Goal: Ask a question: Seek information or help from site administrators or community

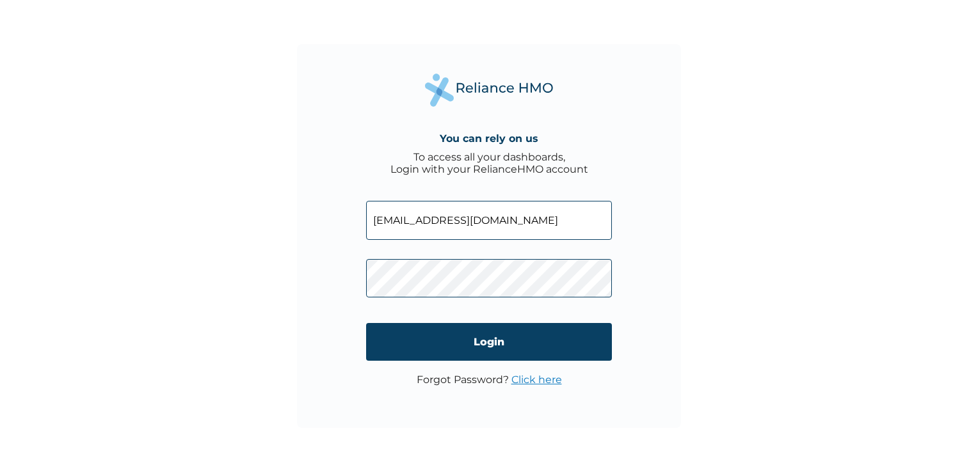
drag, startPoint x: 469, startPoint y: 221, endPoint x: 363, endPoint y: 213, distance: 106.6
click at [363, 213] on div "You can rely on us To access all your dashboards, Login with your RelianceHMO a…" at bounding box center [489, 236] width 384 height 384
type input "g"
type input "anochirionyemaryannchizoba@gmail.com"
click at [339, 275] on div "You can rely on us To access all your dashboards, Login with your RelianceHMO a…" at bounding box center [489, 236] width 384 height 384
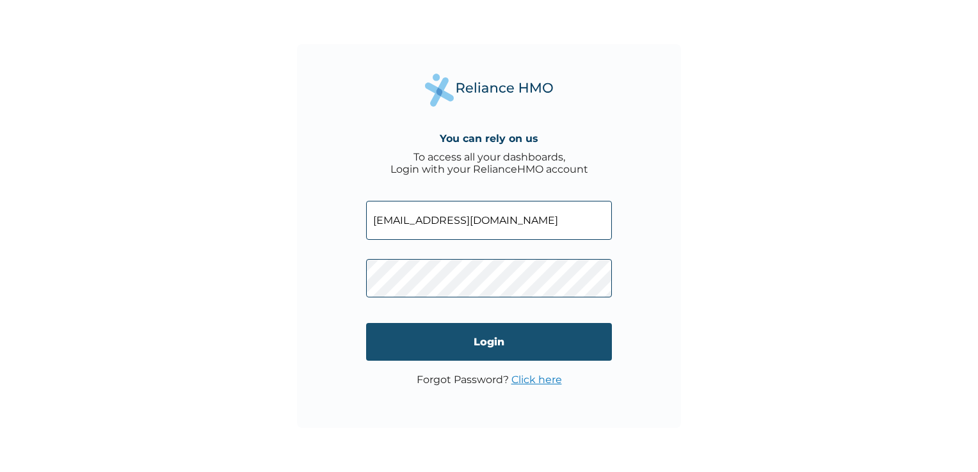
click at [515, 323] on input "Login" at bounding box center [489, 342] width 246 height 38
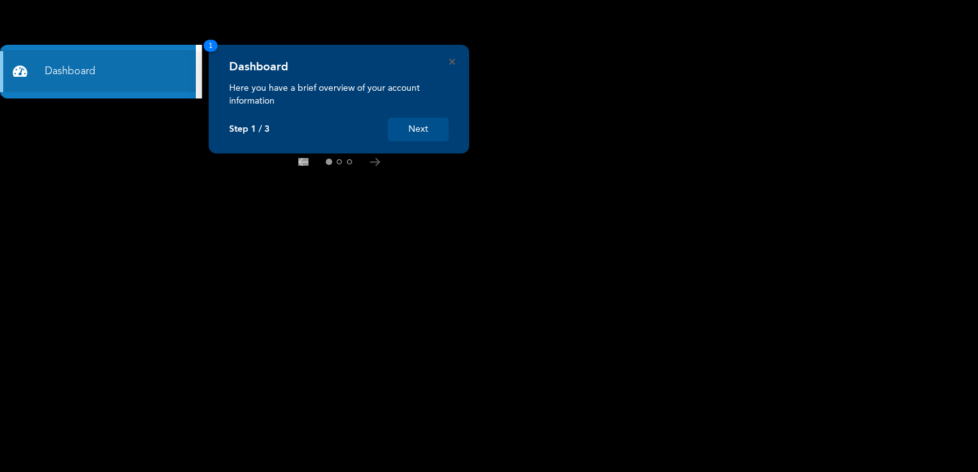
click at [437, 132] on button "Next" at bounding box center [418, 130] width 61 height 24
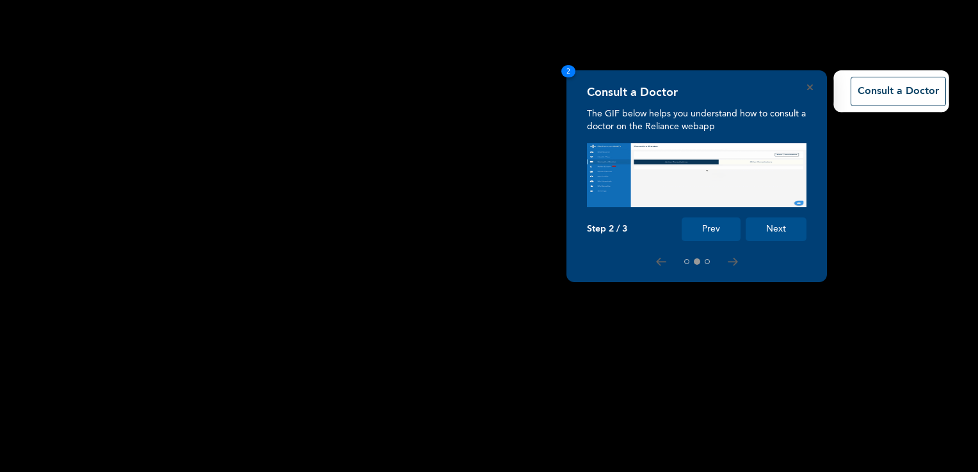
click at [792, 230] on button "Next" at bounding box center [776, 230] width 61 height 24
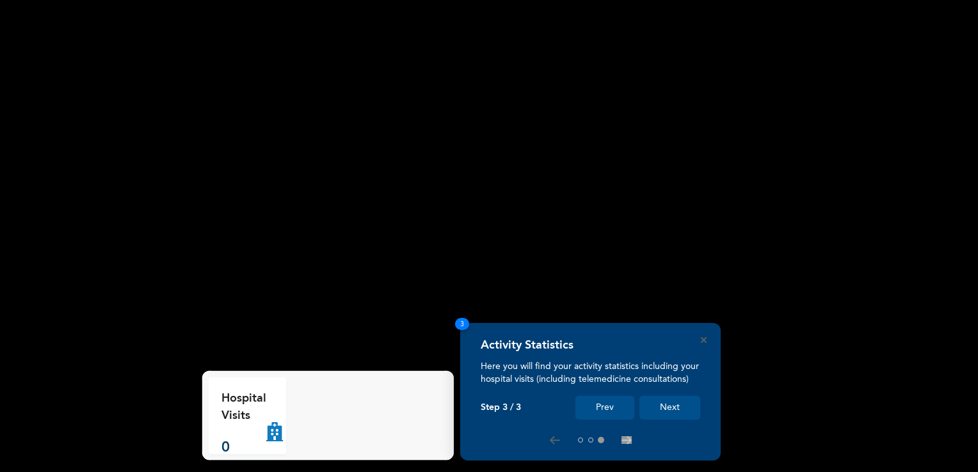
click at [662, 403] on button "Next" at bounding box center [669, 408] width 61 height 24
click at [662, 415] on button "Next" at bounding box center [669, 408] width 61 height 24
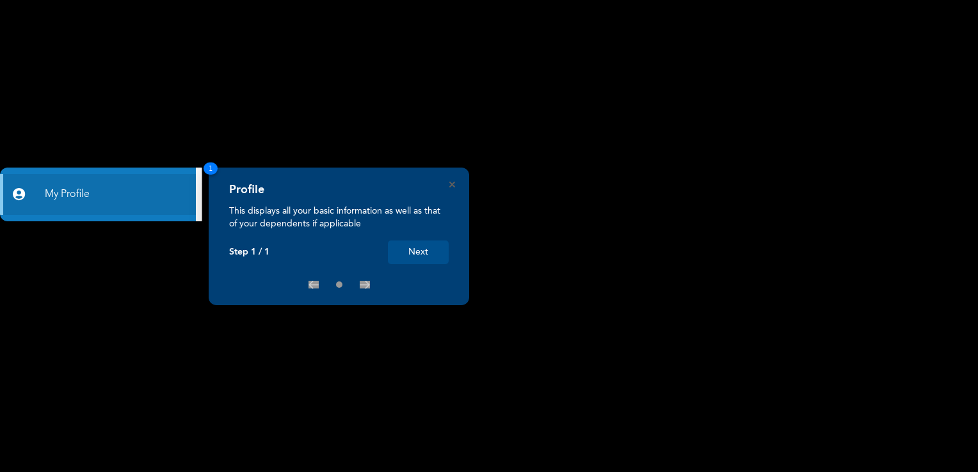
click at [427, 249] on button "Next" at bounding box center [418, 253] width 61 height 24
click at [430, 260] on button "Next" at bounding box center [418, 253] width 61 height 24
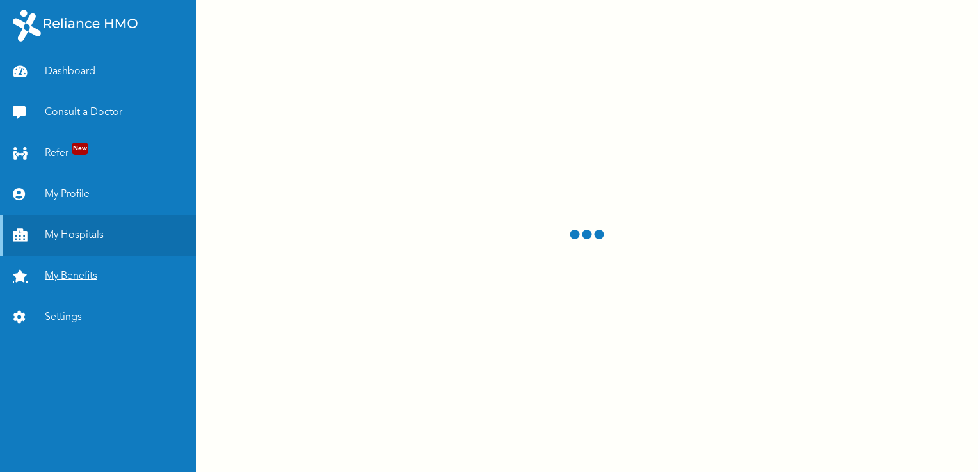
click at [115, 279] on link "My Benefits" at bounding box center [98, 276] width 196 height 41
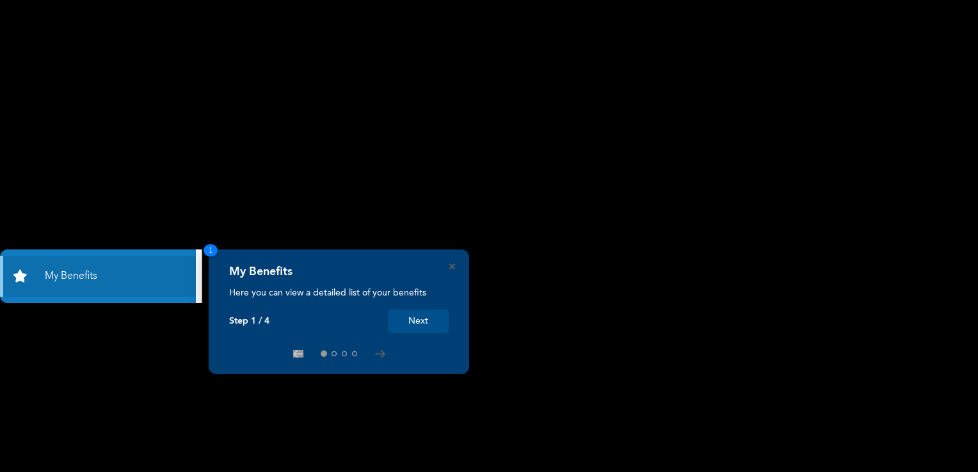
click at [422, 310] on button "Next" at bounding box center [418, 322] width 61 height 24
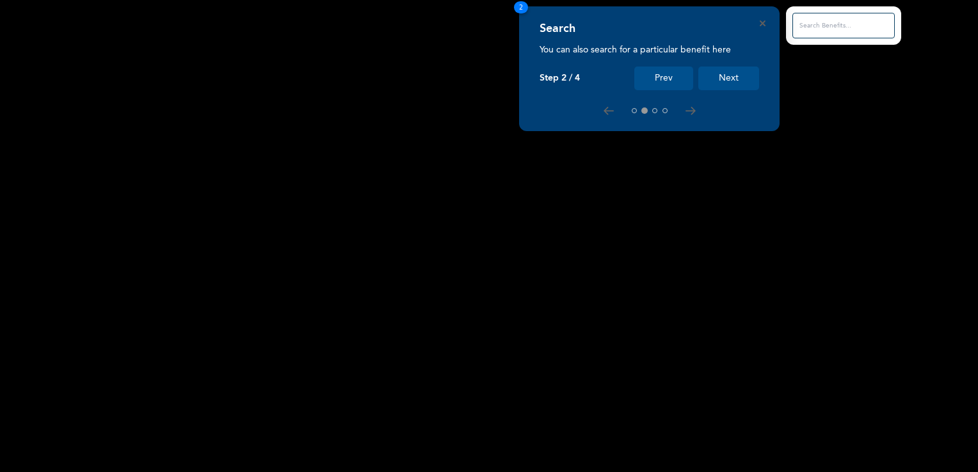
click at [730, 86] on button "Next" at bounding box center [728, 79] width 61 height 24
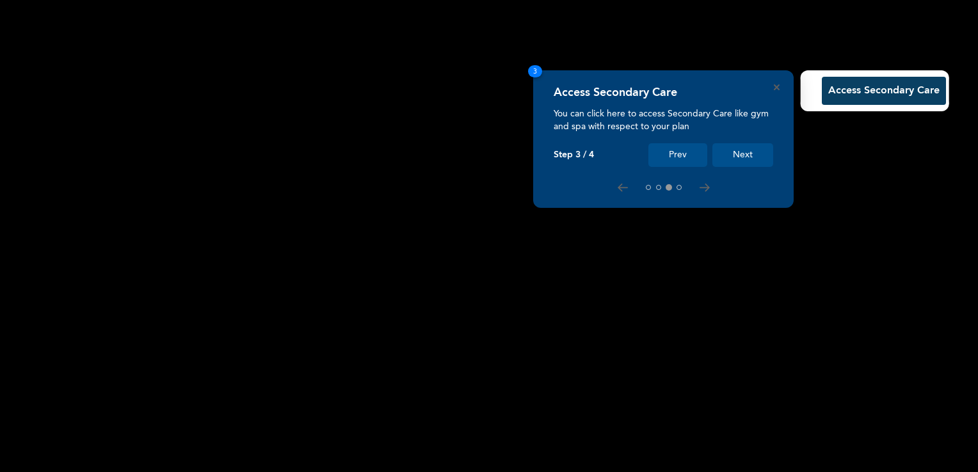
click at [752, 152] on button "Next" at bounding box center [742, 155] width 61 height 24
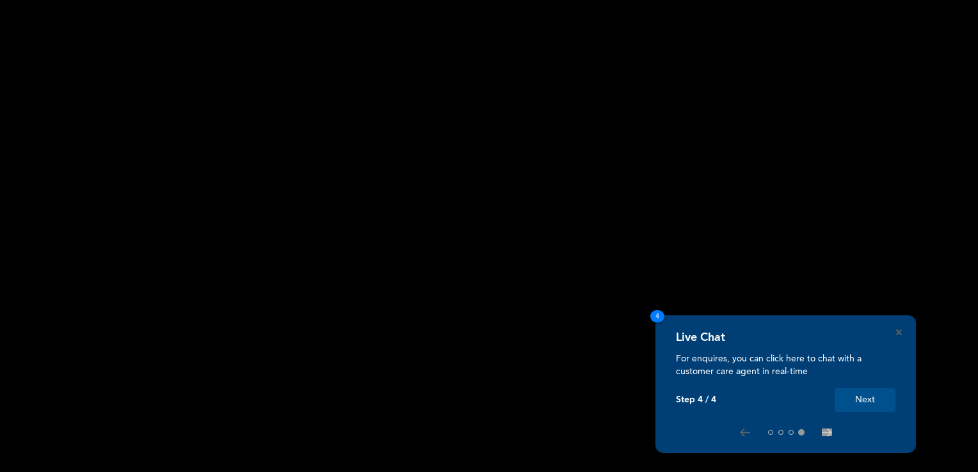
click at [863, 401] on button "Next" at bounding box center [865, 401] width 61 height 24
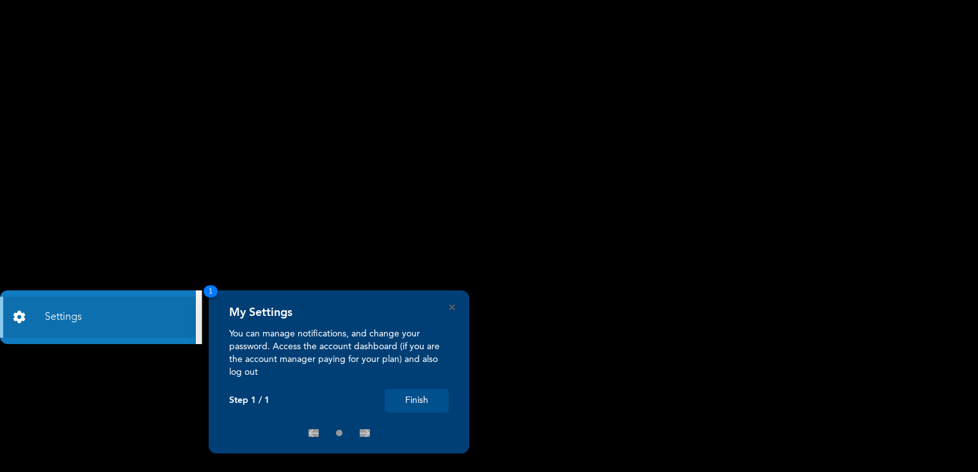
click at [416, 392] on button "Finish" at bounding box center [417, 401] width 64 height 24
click at [420, 394] on button "Finish" at bounding box center [417, 401] width 64 height 24
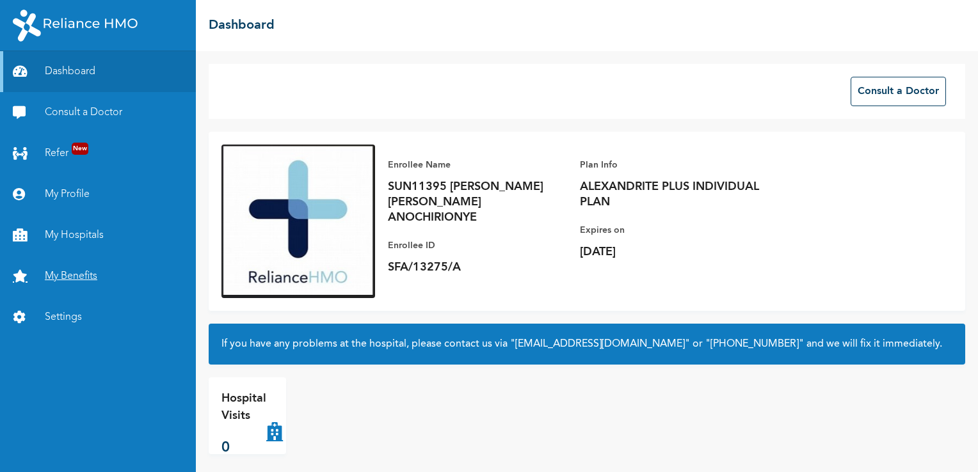
click at [69, 277] on link "My Benefits" at bounding box center [98, 276] width 196 height 41
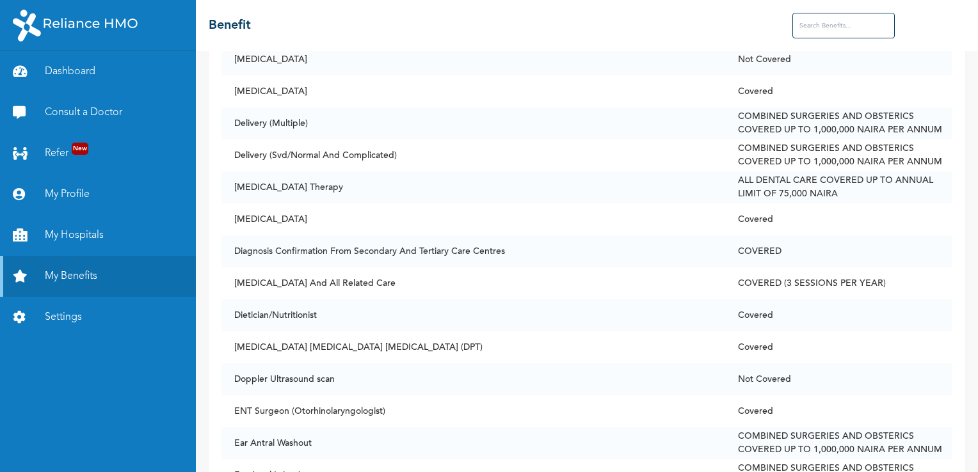
scroll to position [2130, 0]
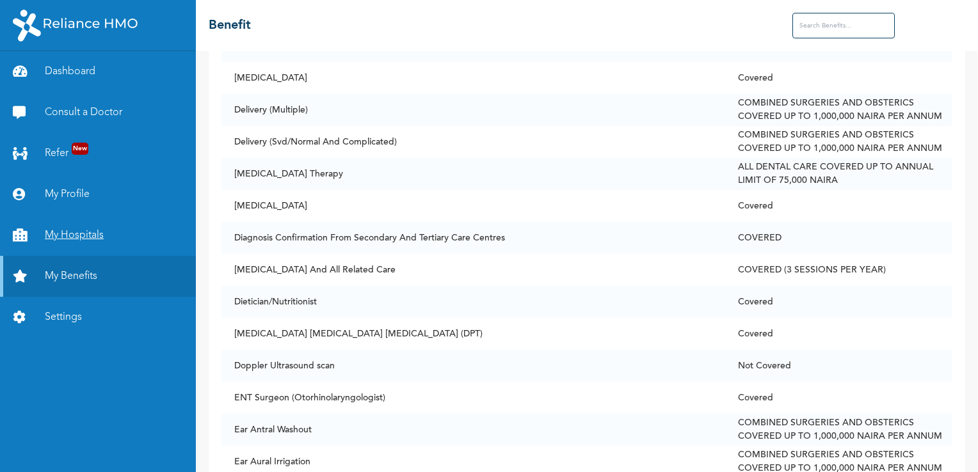
click at [64, 239] on link "My Hospitals" at bounding box center [98, 235] width 196 height 41
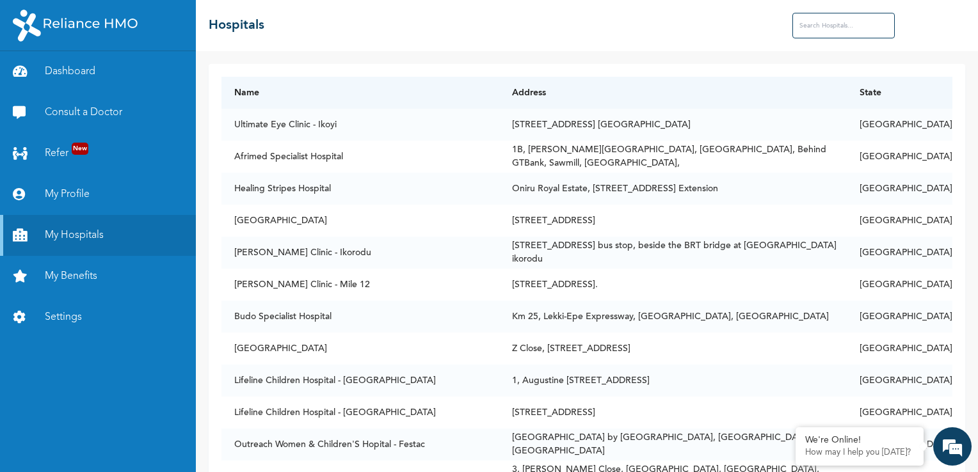
click at [853, 29] on input "text" at bounding box center [843, 26] width 102 height 26
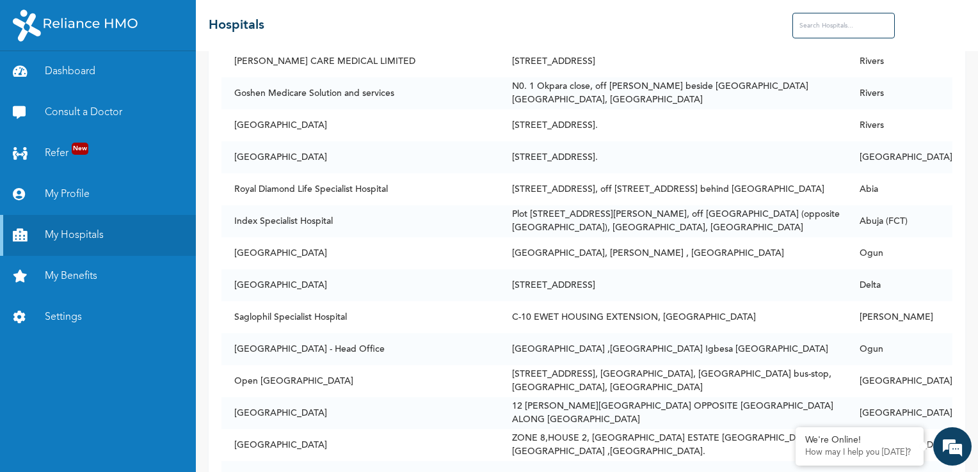
scroll to position [64093, 0]
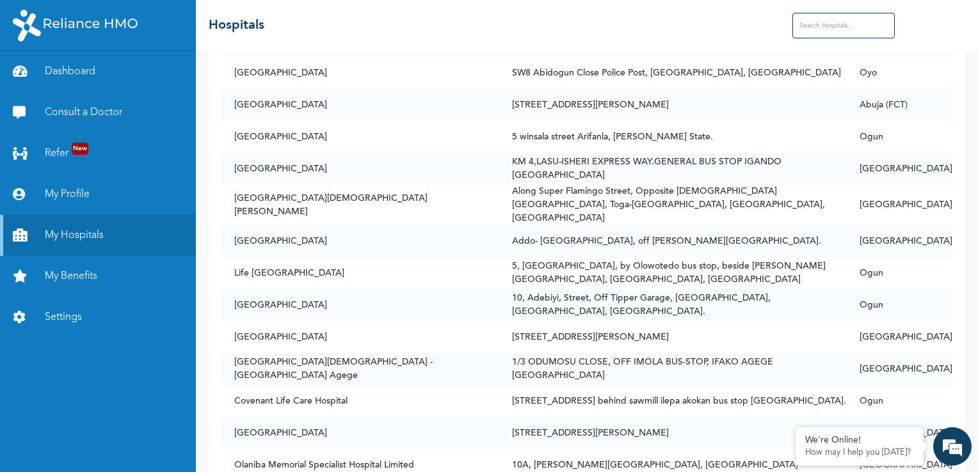
drag, startPoint x: 968, startPoint y: 352, endPoint x: 973, endPoint y: 359, distance: 8.7
click at [973, 359] on div "Name Address State Ultimate Eye Clinic - Ikoyi [STREET_ADDRESS] [GEOGRAPHIC_DAT…" at bounding box center [587, 261] width 782 height 421
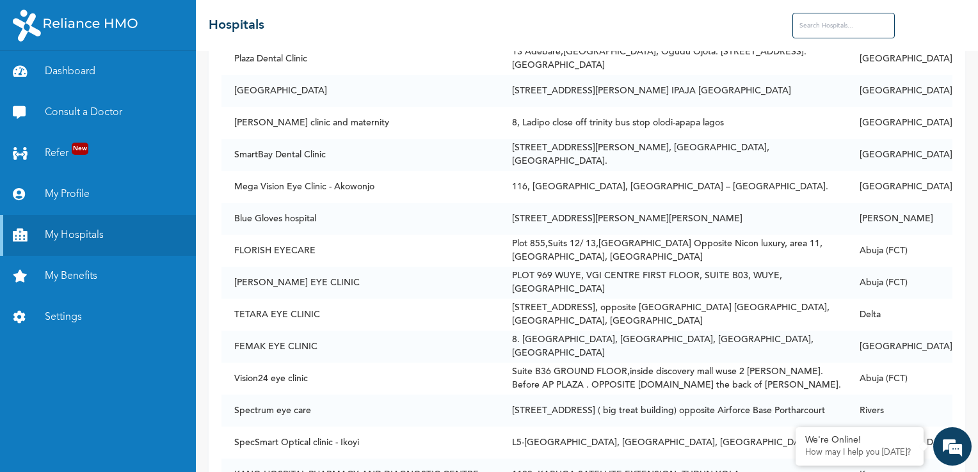
scroll to position [48313, 0]
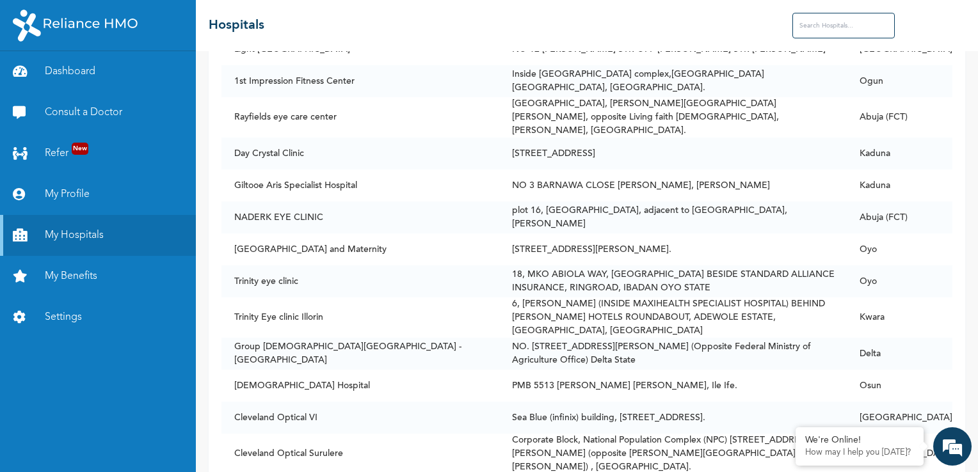
click at [833, 31] on input "text" at bounding box center [843, 26] width 102 height 26
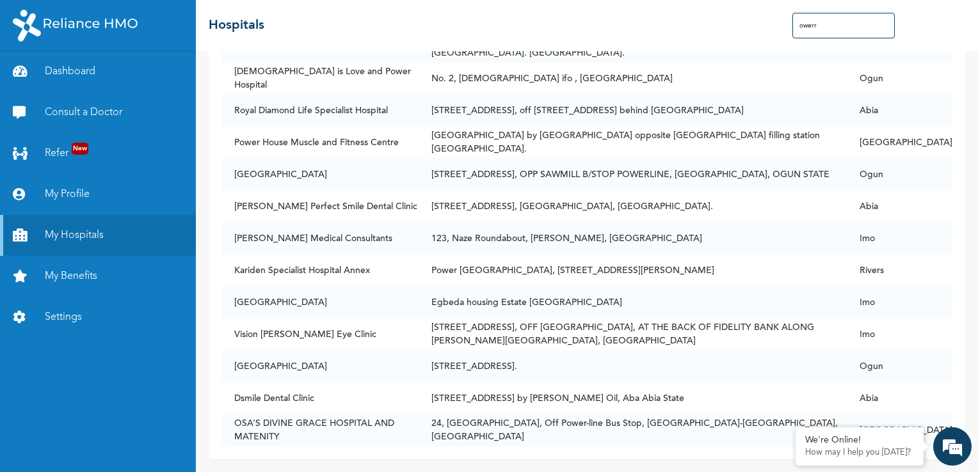
scroll to position [504, 0]
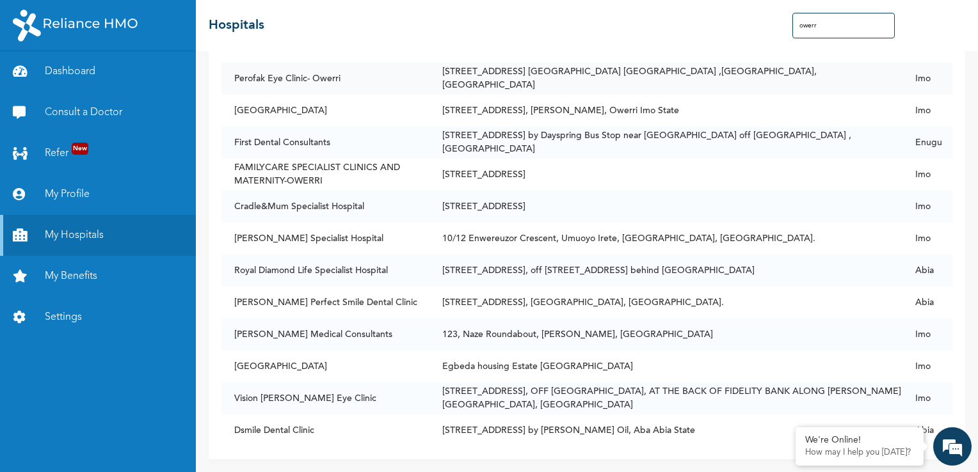
type input "owerr"
click at [668, 75] on td "[STREET_ADDRESS] [GEOGRAPHIC_DATA] [GEOGRAPHIC_DATA] ,[GEOGRAPHIC_DATA], [GEOGR…" at bounding box center [665, 79] width 473 height 32
drag, startPoint x: 668, startPoint y: 75, endPoint x: 850, endPoint y: 94, distance: 183.4
click at [850, 95] on td "[STREET_ADDRESS], [PERSON_NAME], Owerri Imo State" at bounding box center [665, 111] width 473 height 32
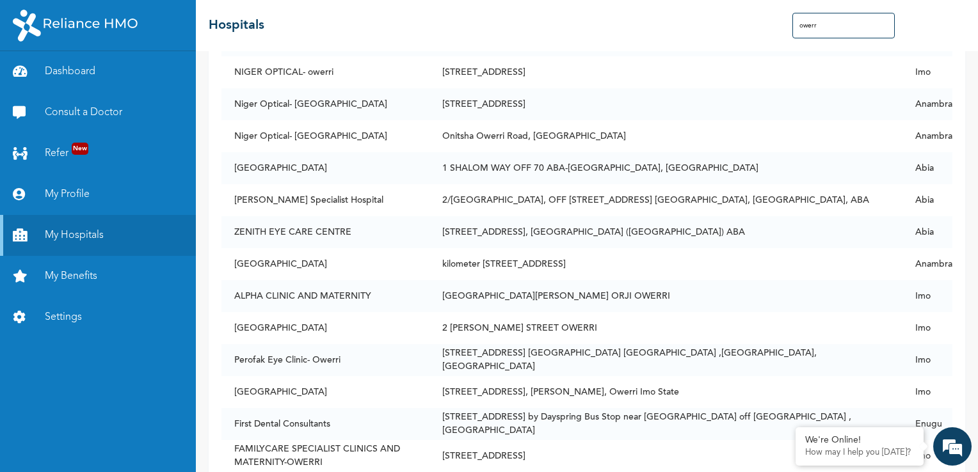
scroll to position [0, 0]
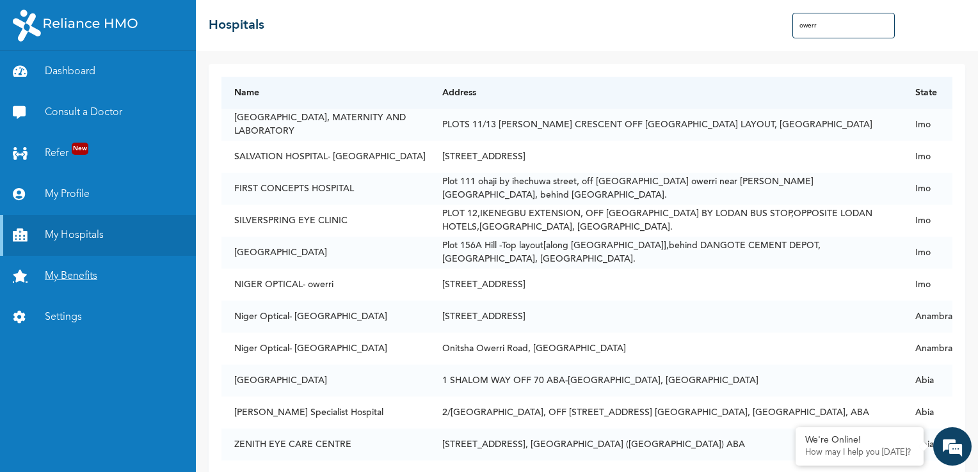
click at [99, 284] on link "My Benefits" at bounding box center [98, 276] width 196 height 41
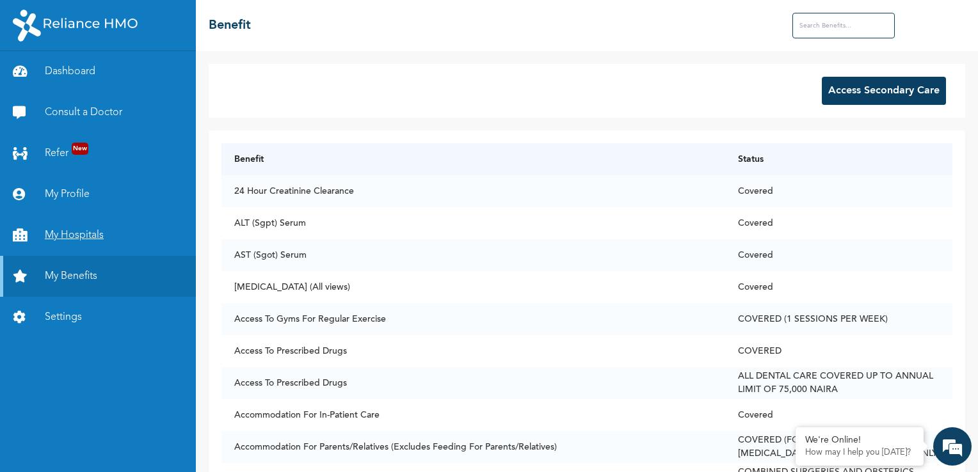
click at [86, 234] on link "My Hospitals" at bounding box center [98, 235] width 196 height 41
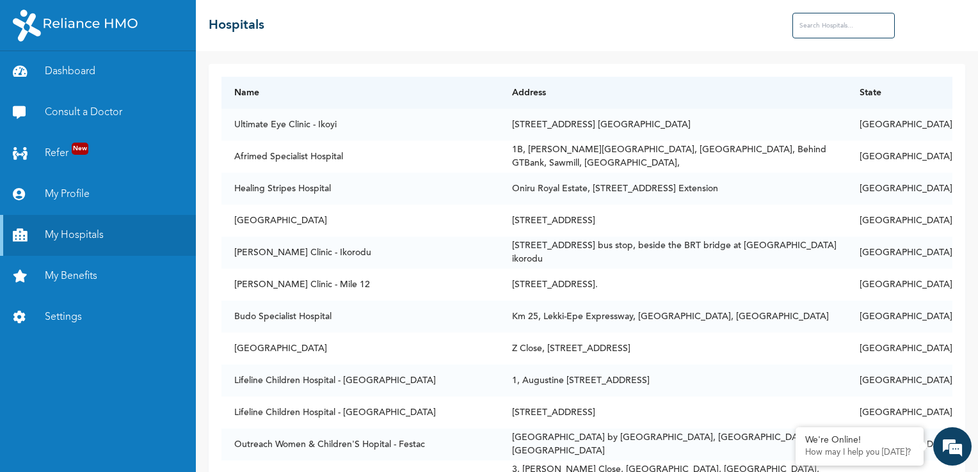
click at [814, 22] on input "text" at bounding box center [843, 26] width 102 height 26
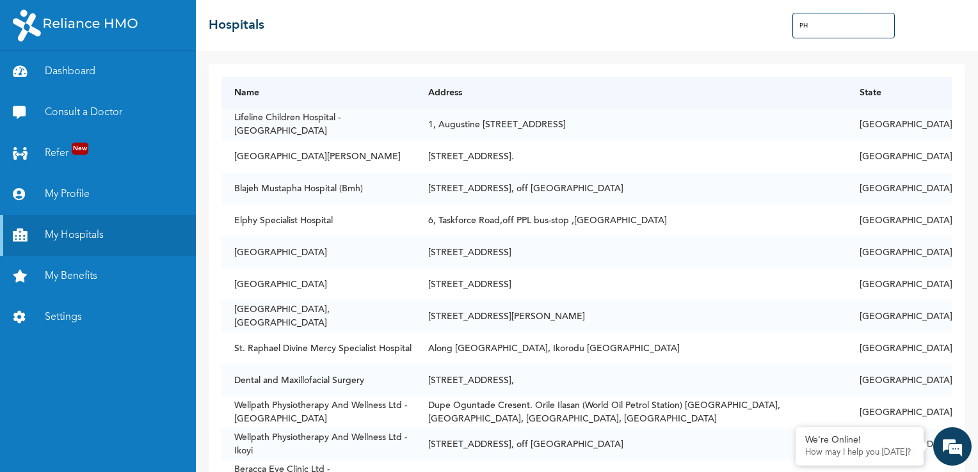
type input "P"
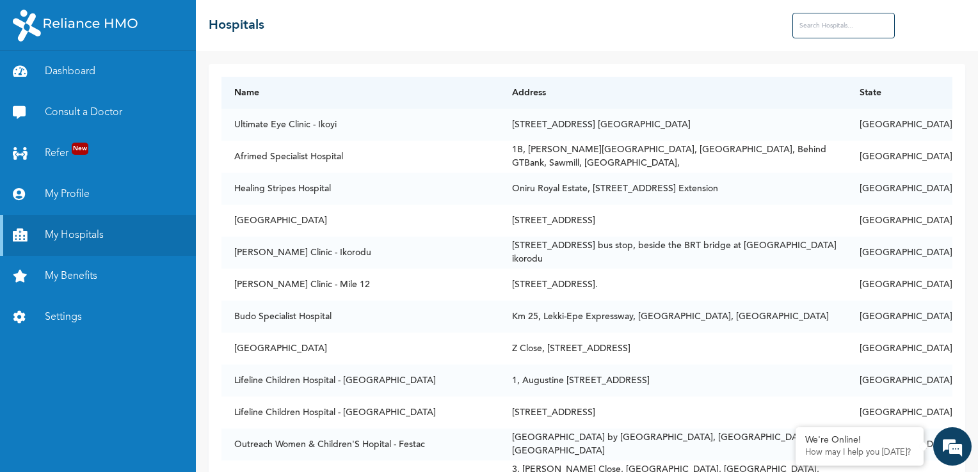
click at [825, 33] on input "text" at bounding box center [843, 26] width 102 height 26
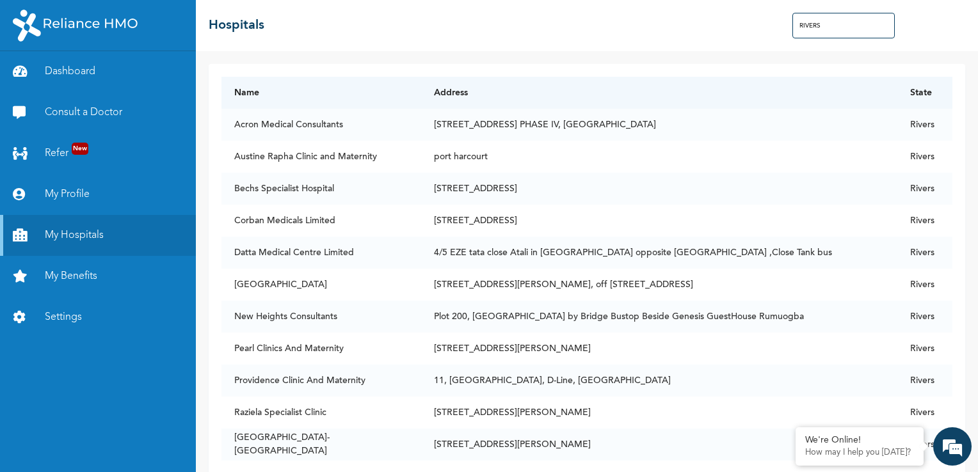
click at [801, 23] on input "RIVERS" at bounding box center [843, 26] width 102 height 26
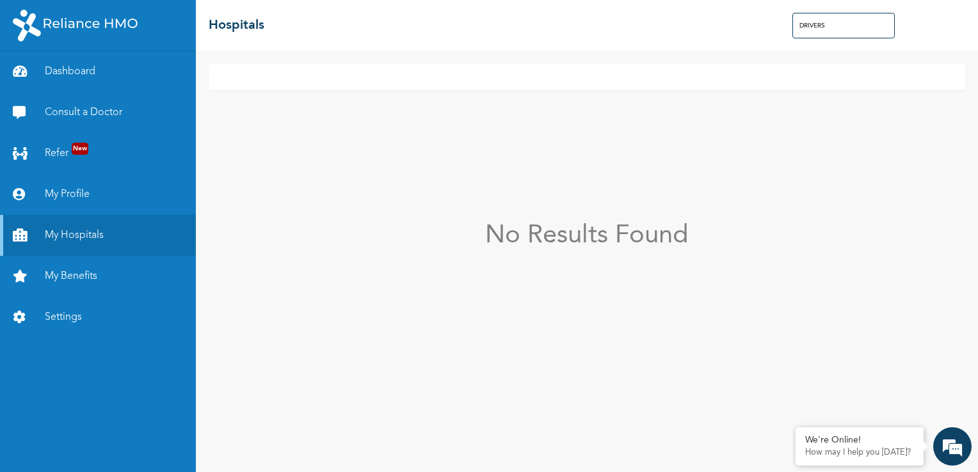
type input "RIVERS"
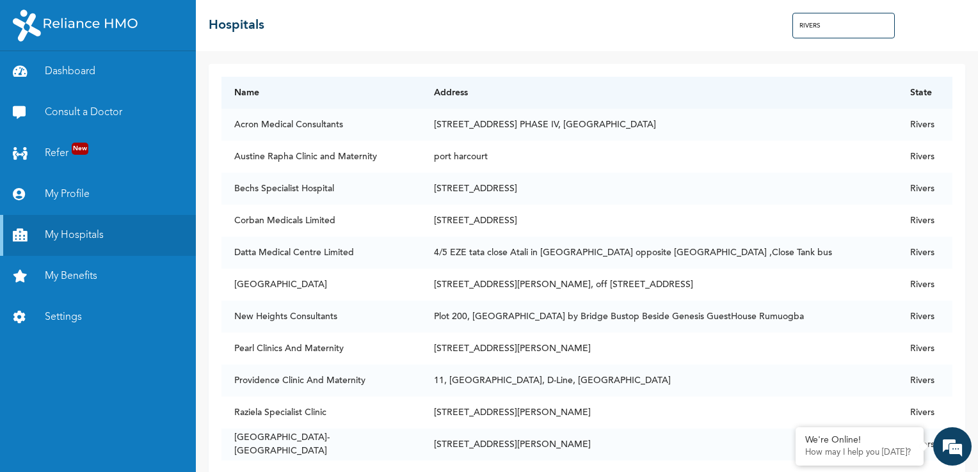
drag, startPoint x: 823, startPoint y: 29, endPoint x: 721, endPoint y: 35, distance: 102.6
click at [721, 35] on div "☰ Hospitals RIVERS" at bounding box center [587, 25] width 782 height 51
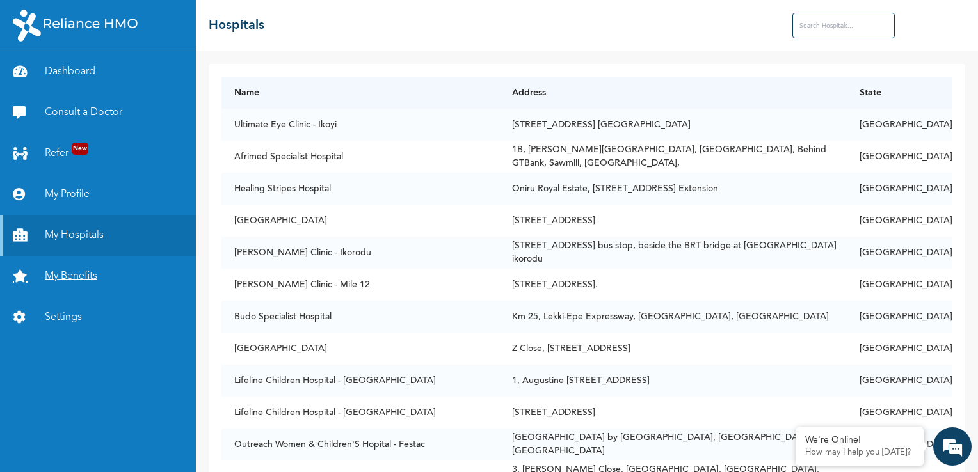
click at [84, 284] on link "My Benefits" at bounding box center [98, 276] width 196 height 41
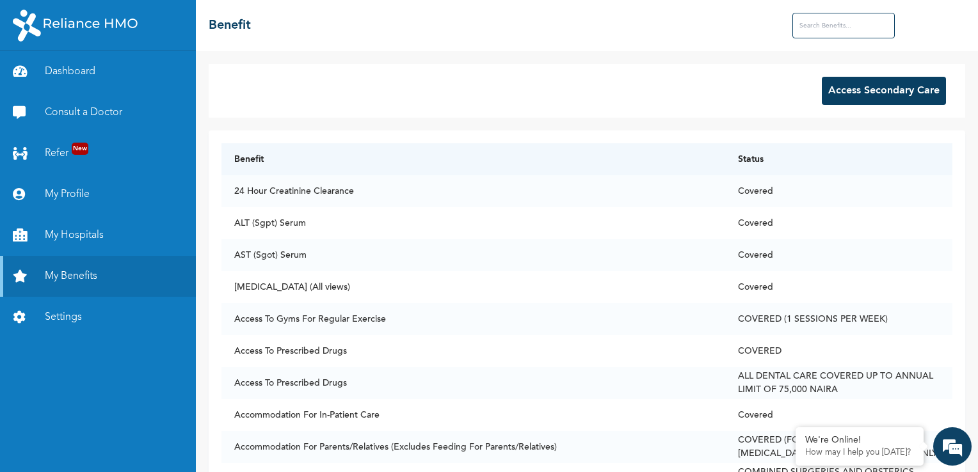
click at [811, 31] on input "text" at bounding box center [843, 26] width 102 height 26
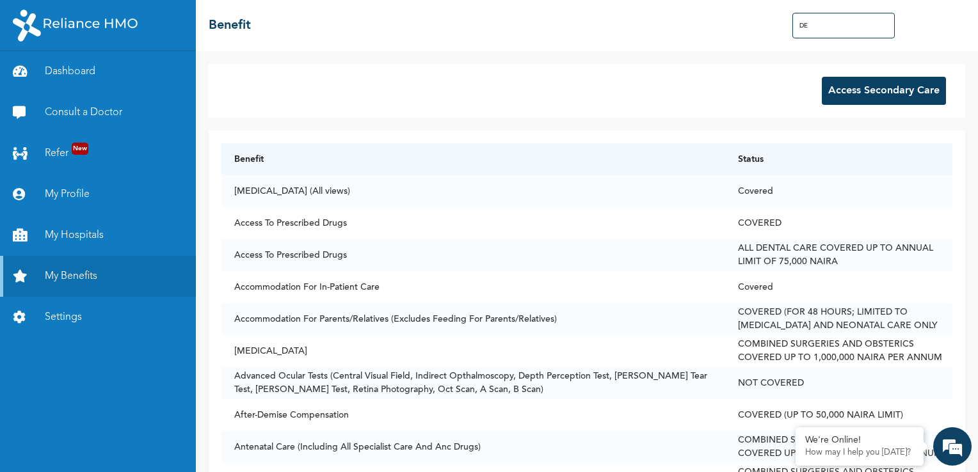
type input "D"
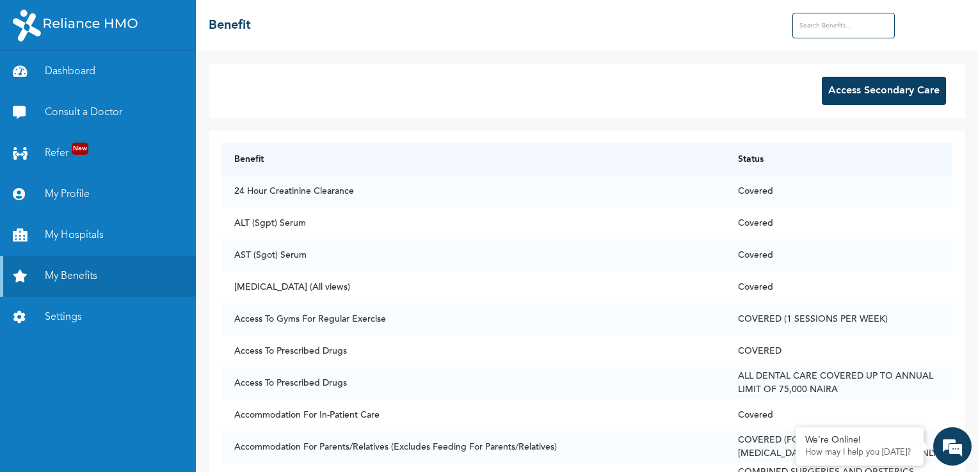
click at [910, 93] on button "Access Secondary Care" at bounding box center [884, 91] width 124 height 28
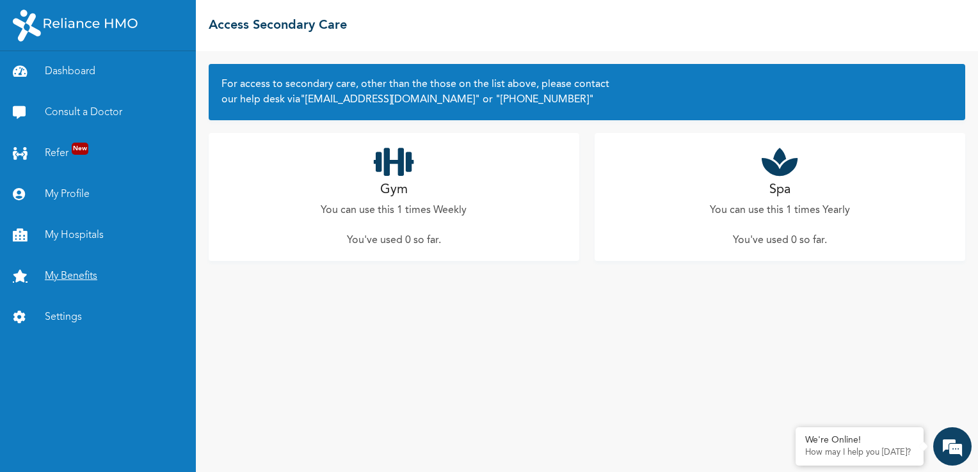
click at [86, 276] on link "My Benefits" at bounding box center [98, 276] width 196 height 41
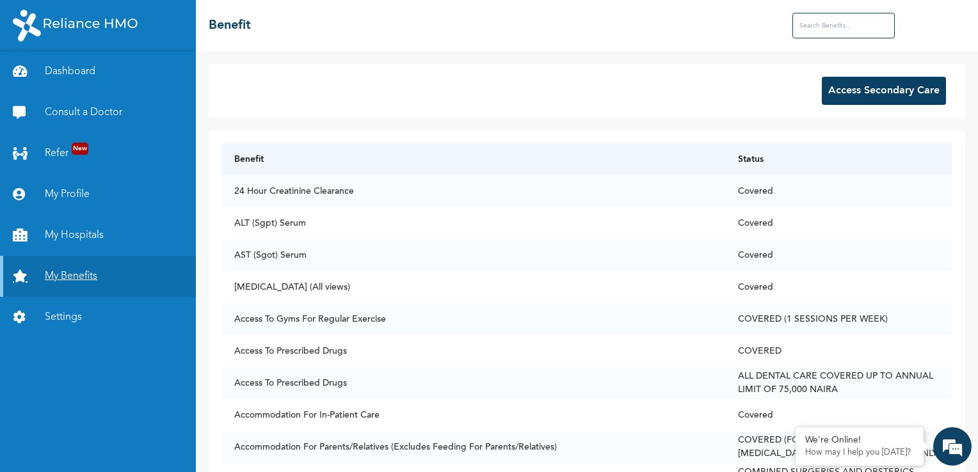
click at [87, 278] on link "My Benefits" at bounding box center [98, 276] width 196 height 41
click at [863, 33] on input "text" at bounding box center [843, 26] width 102 height 26
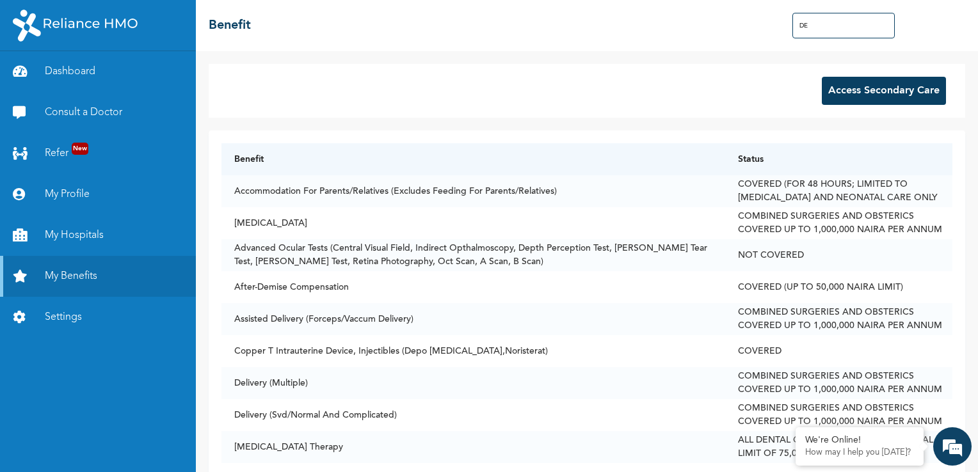
type input "D"
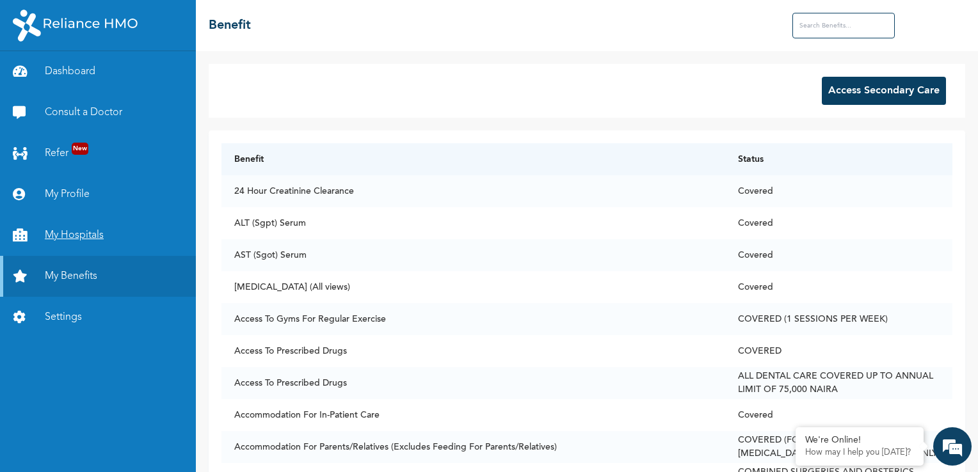
click at [90, 242] on link "My Hospitals" at bounding box center [98, 235] width 196 height 41
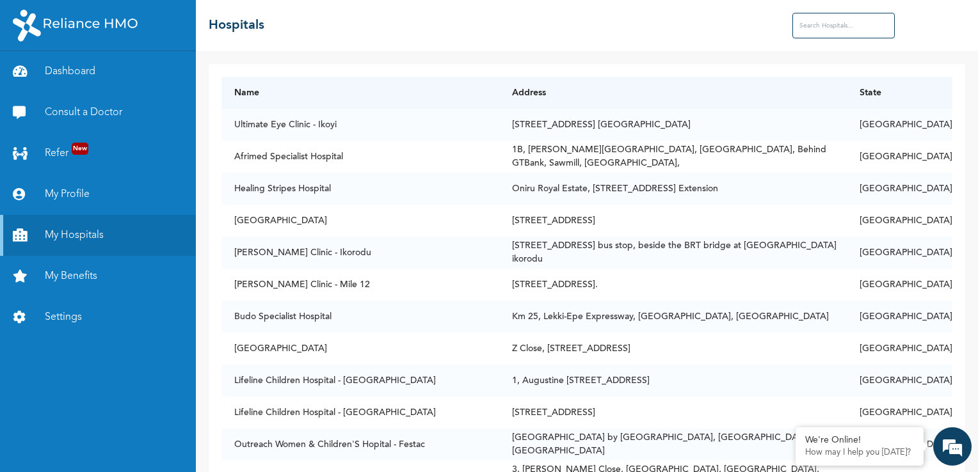
click at [853, 22] on input "text" at bounding box center [843, 26] width 102 height 26
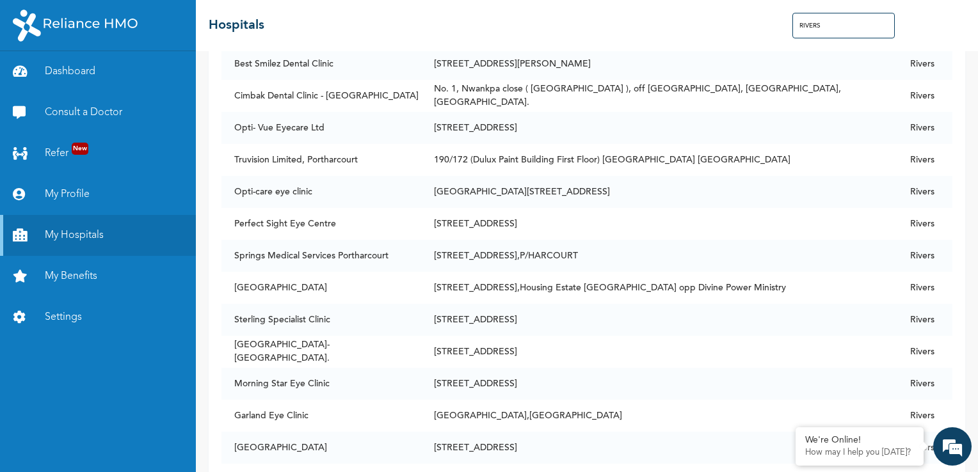
scroll to position [1300, 0]
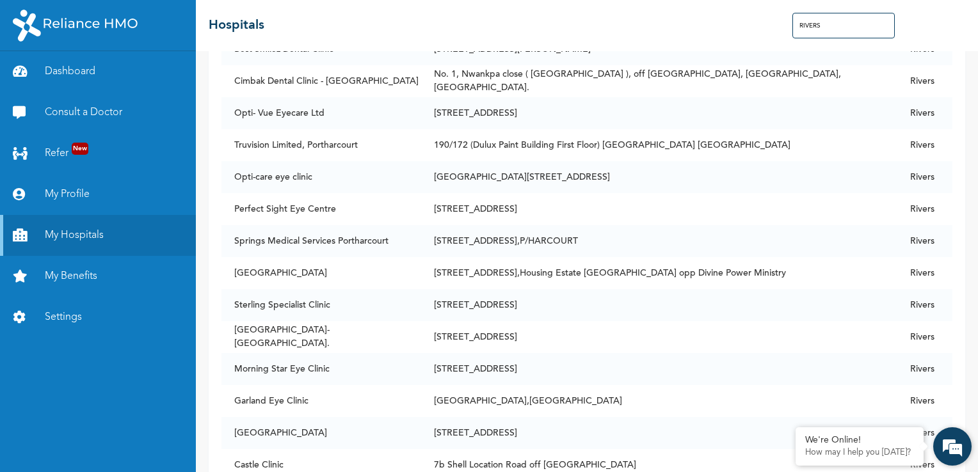
type input "RIVERS"
click at [955, 449] on em at bounding box center [952, 446] width 35 height 35
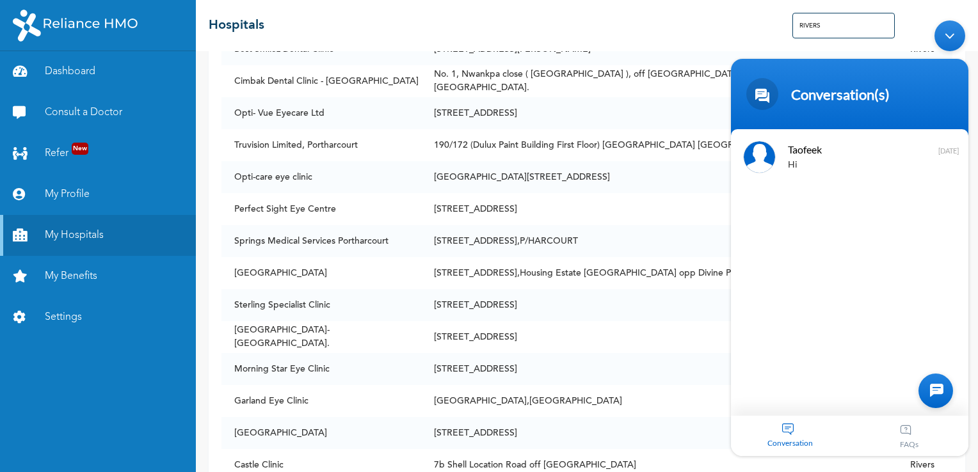
click at [938, 394] on div at bounding box center [936, 390] width 35 height 35
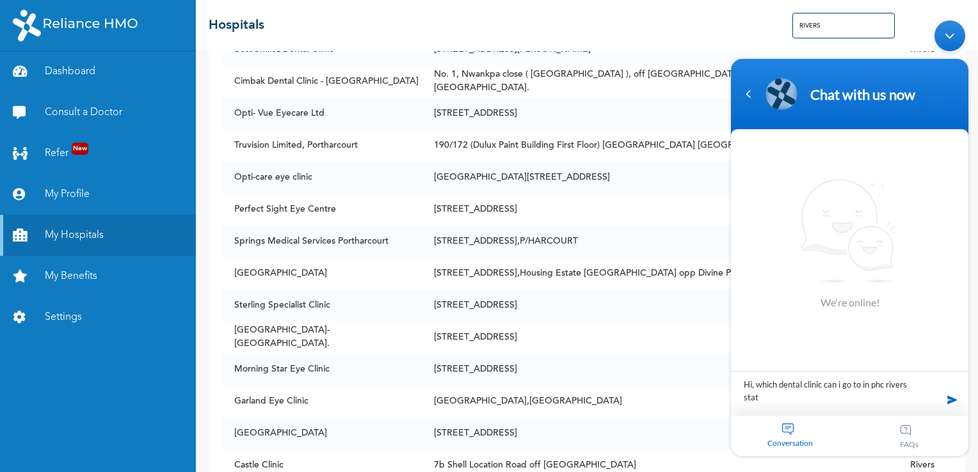
type textarea "Hi, which dental clinic can i go to in [GEOGRAPHIC_DATA]"
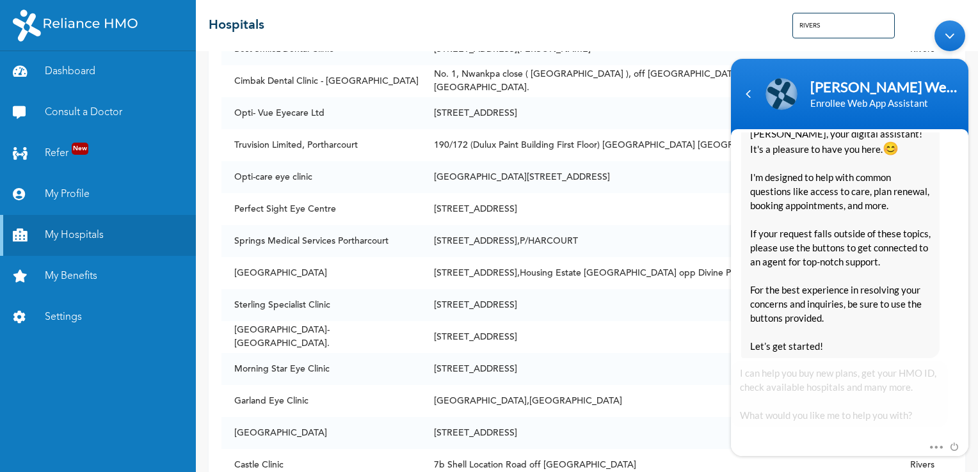
scroll to position [289, 0]
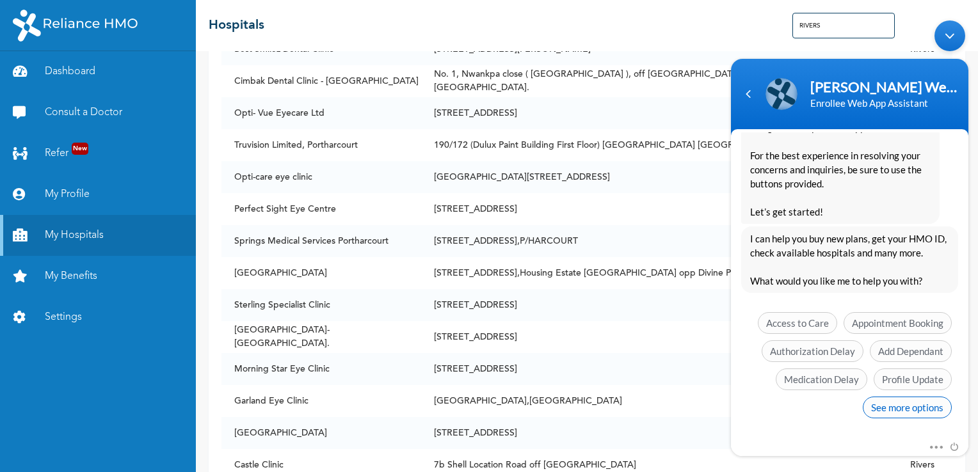
click at [894, 410] on span "See more options" at bounding box center [907, 407] width 89 height 22
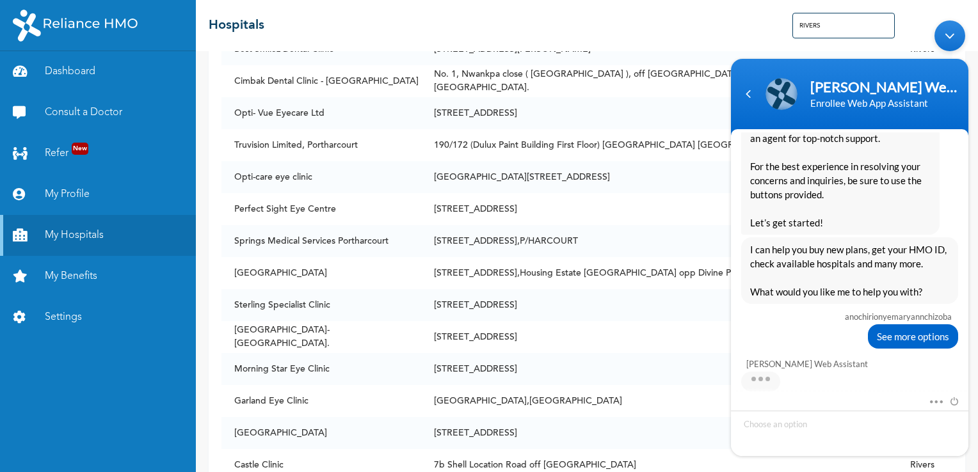
scroll to position [383, 0]
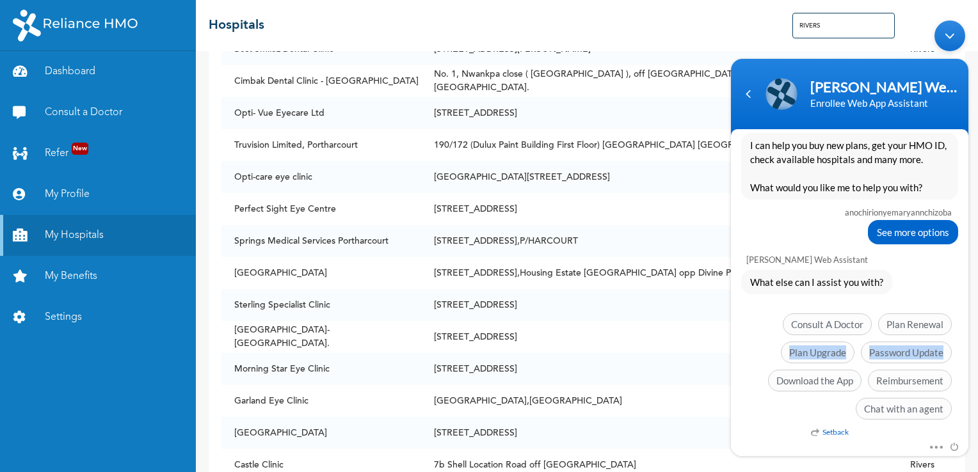
drag, startPoint x: 964, startPoint y: 353, endPoint x: 954, endPoint y: 303, distance: 50.2
click at [954, 303] on div "What else can I assist you with? Setback Consult A Doctor Plan Renewal Plan Upg…" at bounding box center [849, 347] width 237 height 156
click at [890, 401] on span "Chat with an agent" at bounding box center [904, 408] width 96 height 22
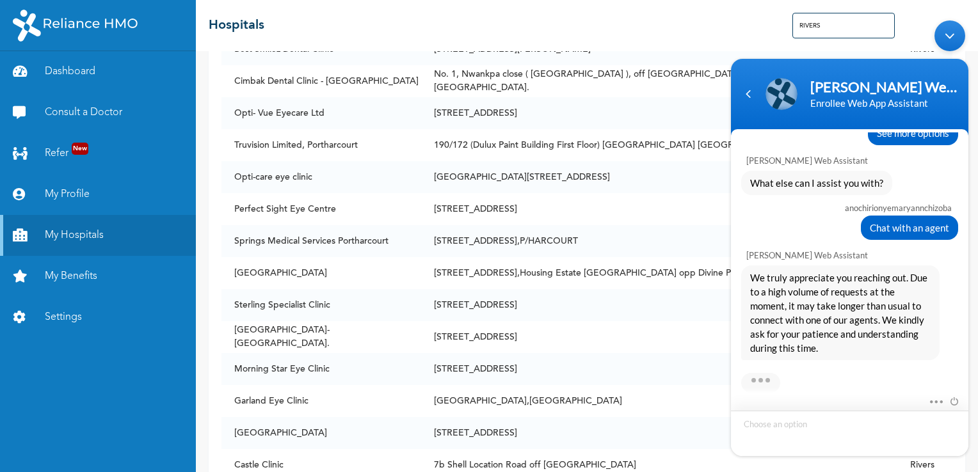
scroll to position [577, 0]
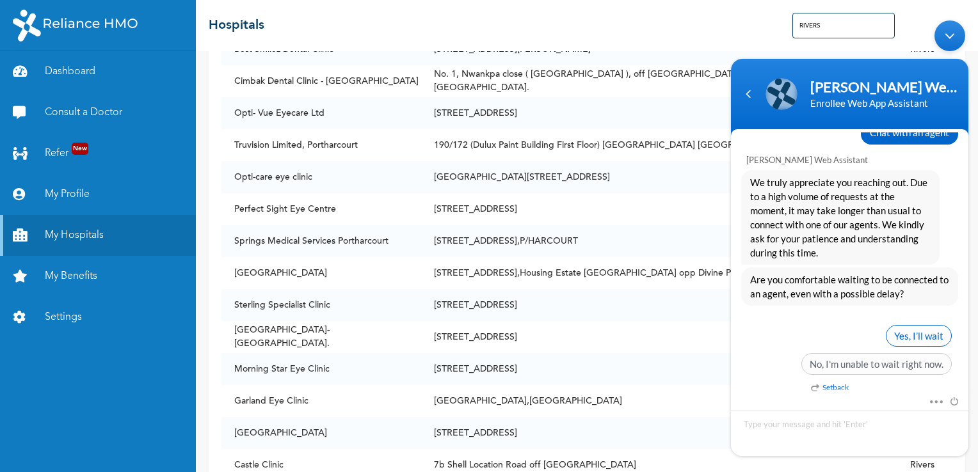
click at [913, 331] on span "Yes, I’ll wait" at bounding box center [919, 336] width 66 height 22
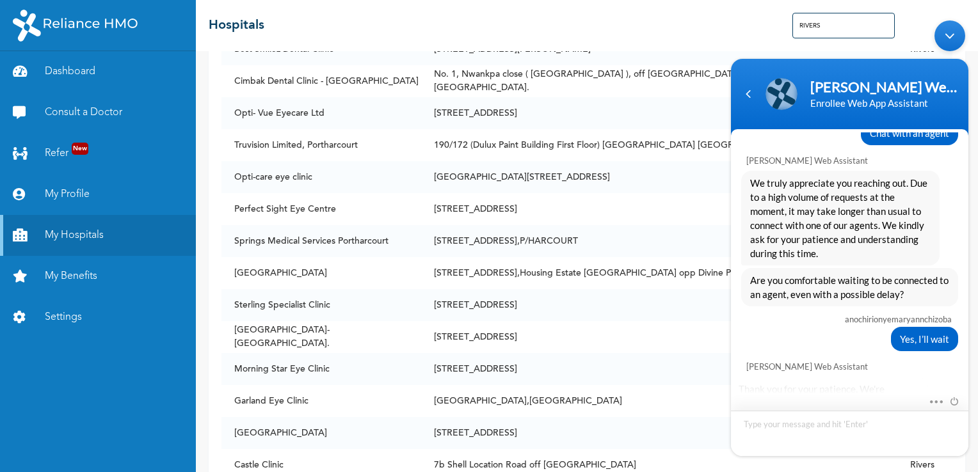
scroll to position [743, 0]
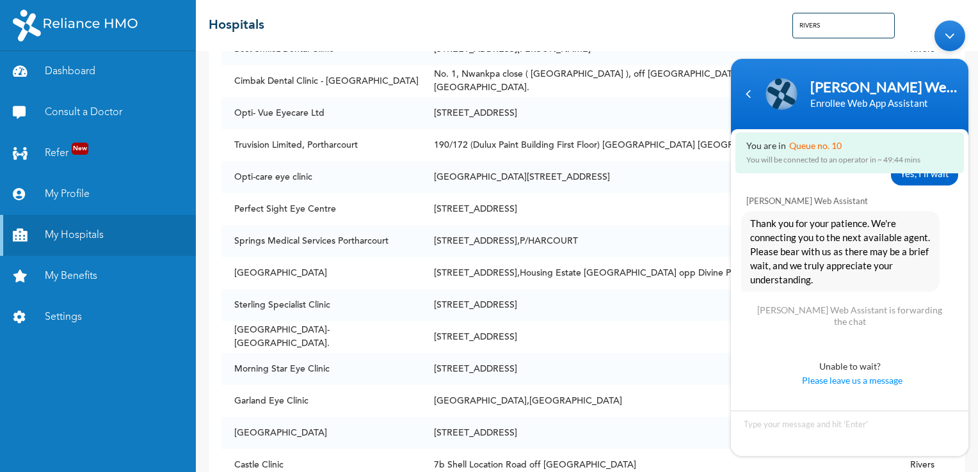
drag, startPoint x: 965, startPoint y: 351, endPoint x: 953, endPoint y: 262, distance: 89.8
drag, startPoint x: 953, startPoint y: 262, endPoint x: 884, endPoint y: 198, distance: 94.2
click at [884, 198] on div "[PERSON_NAME] Web Assistant" at bounding box center [849, 198] width 237 height 20
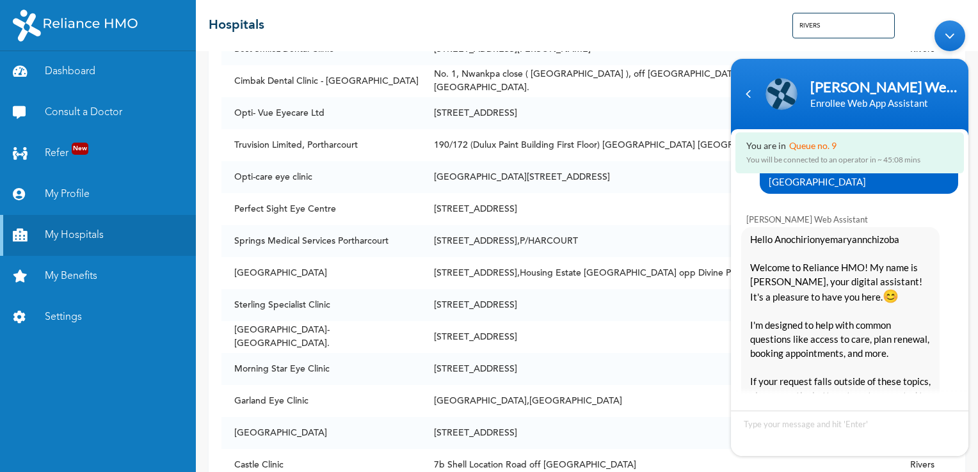
scroll to position [0, 0]
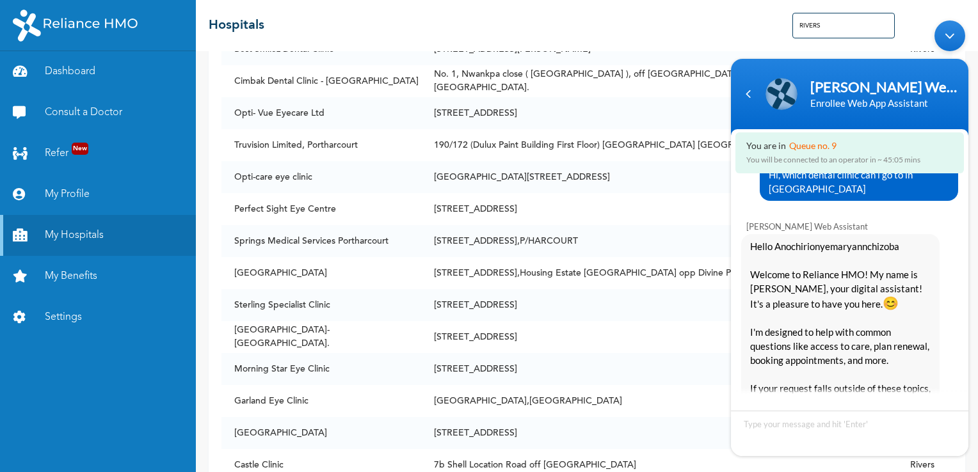
click at [854, 195] on div "Hi, which dental clinic can i go to in [GEOGRAPHIC_DATA]" at bounding box center [859, 181] width 198 height 38
drag, startPoint x: 848, startPoint y: 189, endPoint x: 904, endPoint y: 182, distance: 56.1
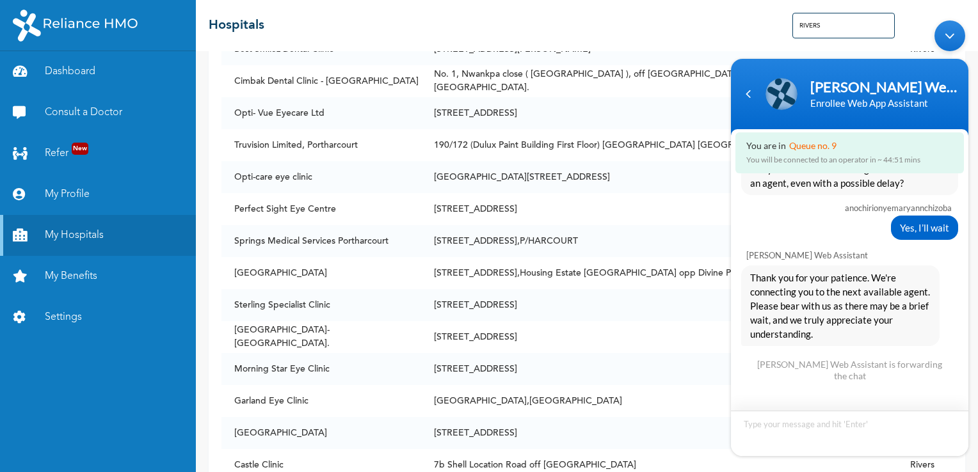
click at [791, 436] on textarea "Type your message and hit 'Enter'" at bounding box center [849, 432] width 237 height 45
type textarea "which dental clinic can i go to in phc"
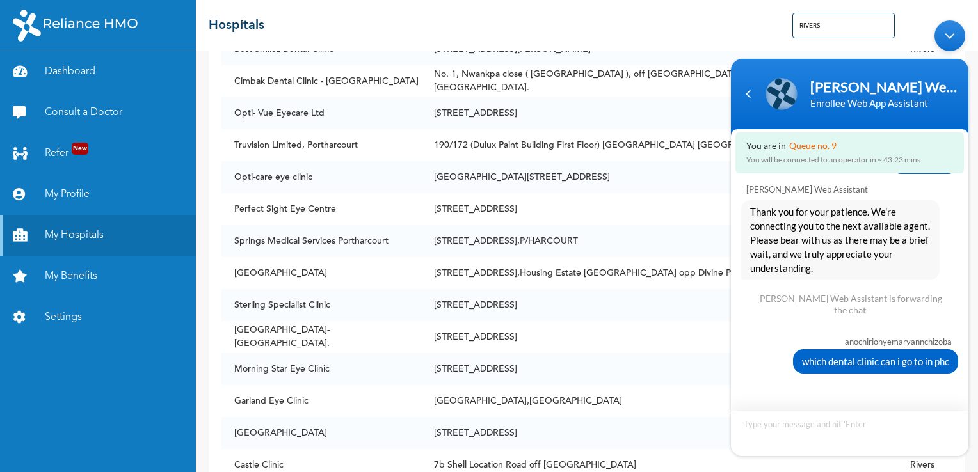
scroll to position [750, 0]
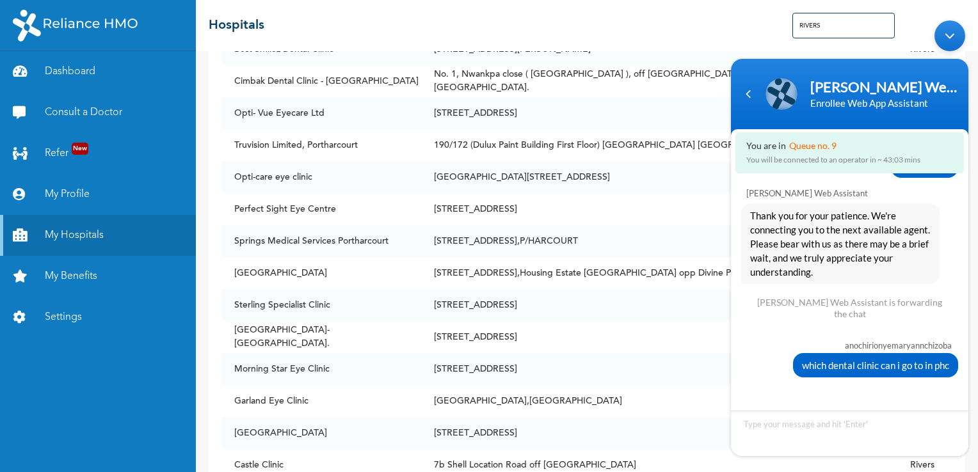
drag, startPoint x: 965, startPoint y: 336, endPoint x: 965, endPoint y: 371, distance: 34.6
click at [965, 371] on div "anochirionyemaryannchizoba which dental clinic can i go to in phc" at bounding box center [849, 354] width 237 height 45
drag, startPoint x: 799, startPoint y: 362, endPoint x: 950, endPoint y: 362, distance: 151.1
click at [950, 362] on div "which dental clinic can i go to in phc" at bounding box center [875, 365] width 165 height 24
copy span "which dental clinic can i go to in phc"
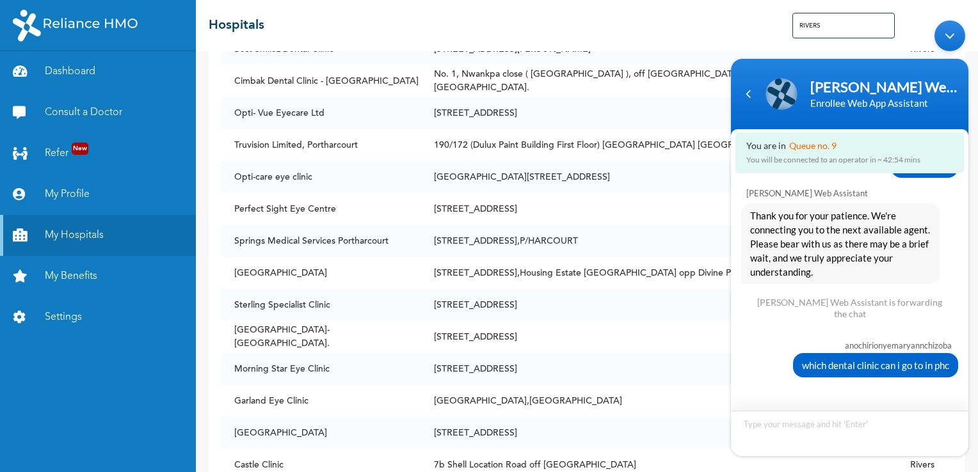
click at [824, 438] on textarea "Type your message and hit 'Enter'" at bounding box center [849, 432] width 237 height 45
type textarea "which dental clinic can i go to in phc"
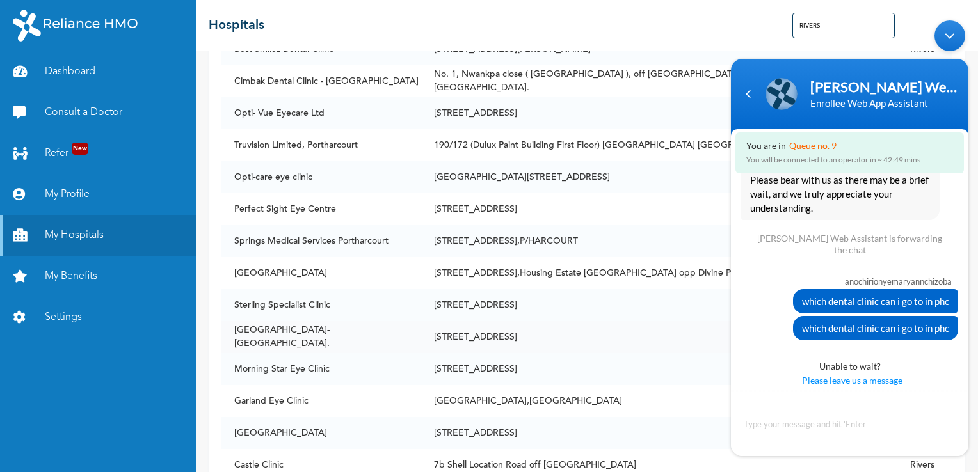
click at [692, 342] on td "[STREET_ADDRESS]" at bounding box center [659, 337] width 477 height 32
click at [687, 353] on td "[STREET_ADDRESS]" at bounding box center [659, 369] width 477 height 32
click at [748, 102] on div "Navigation go back" at bounding box center [748, 93] width 19 height 19
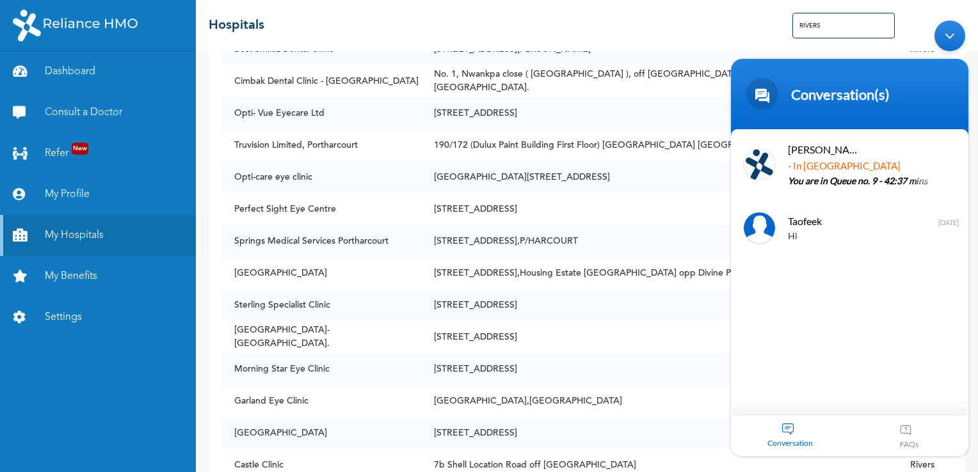
click at [952, 33] on div "Minimize live chat window" at bounding box center [950, 35] width 31 height 31
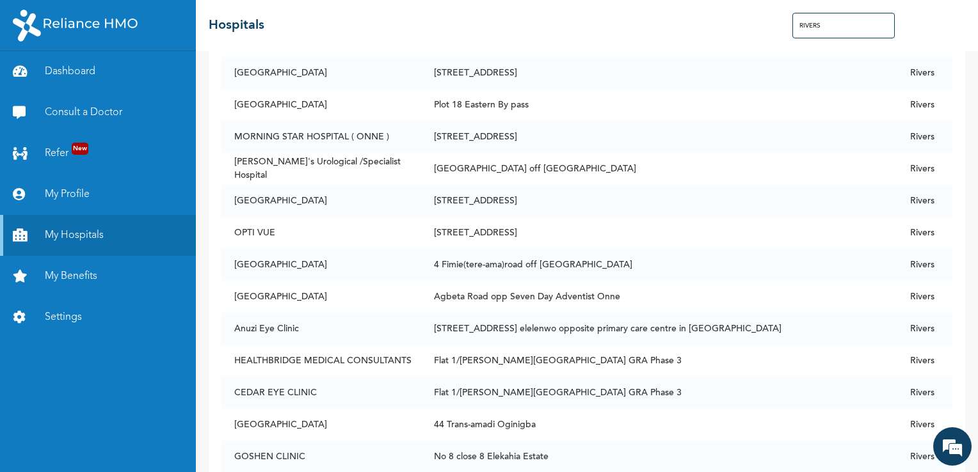
scroll to position [2016, 0]
